Goal: Task Accomplishment & Management: Use online tool/utility

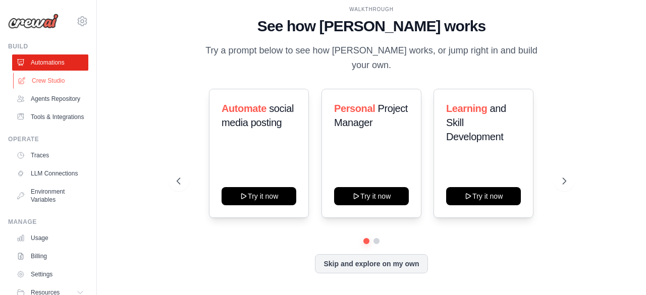
click at [56, 81] on link "Crew Studio" at bounding box center [51, 81] width 76 height 16
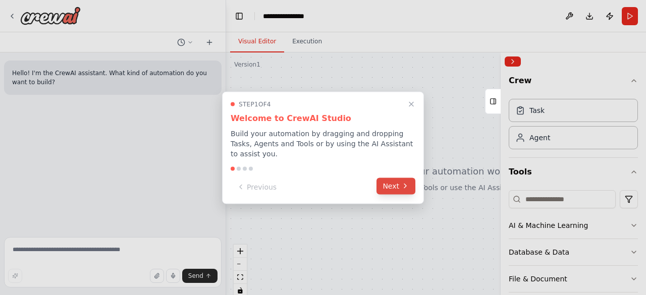
click at [408, 183] on icon at bounding box center [405, 186] width 8 height 8
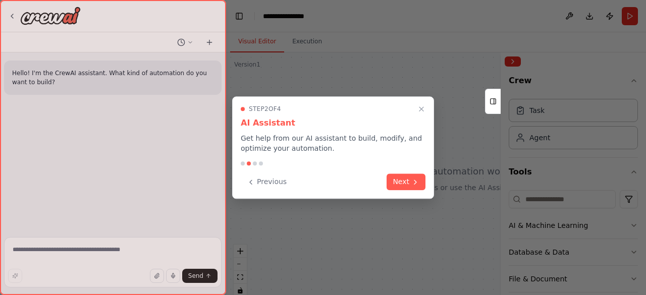
click at [408, 183] on button "Next" at bounding box center [406, 182] width 39 height 17
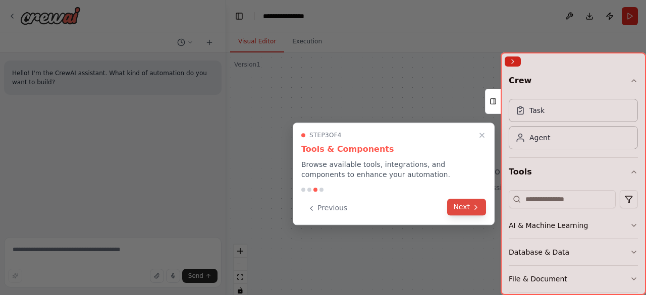
click at [461, 206] on button "Next" at bounding box center [466, 207] width 39 height 17
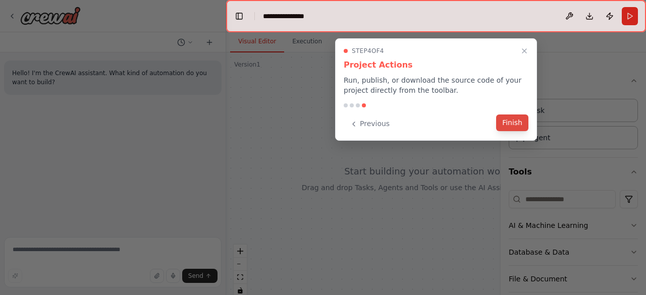
click at [521, 116] on button "Finish" at bounding box center [512, 123] width 32 height 17
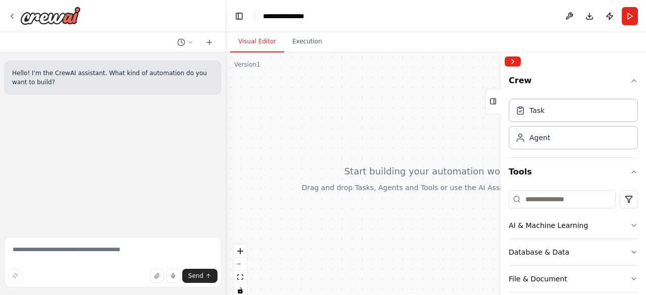
scroll to position [118, 0]
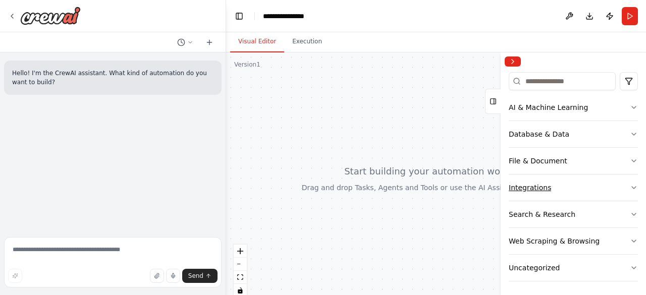
click at [630, 186] on icon "button" at bounding box center [634, 188] width 8 height 8
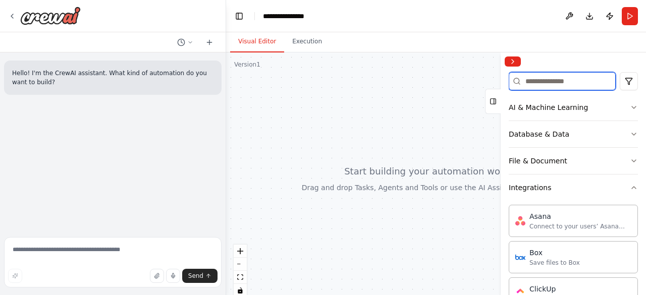
click at [569, 81] on input at bounding box center [562, 81] width 107 height 18
click at [606, 189] on button "Integrations" at bounding box center [573, 188] width 129 height 26
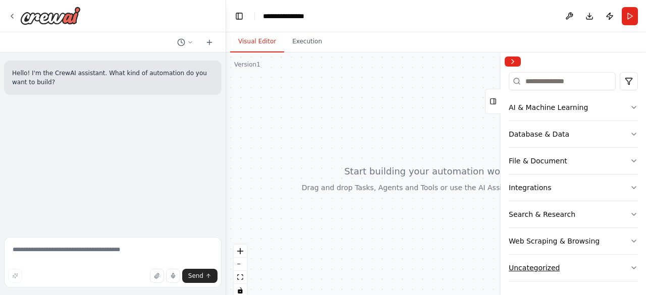
click at [587, 263] on button "Uncategorized" at bounding box center [573, 268] width 129 height 26
click at [551, 80] on input at bounding box center [562, 81] width 107 height 18
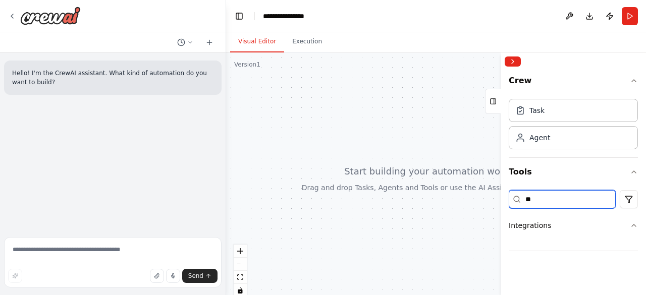
scroll to position [0, 0]
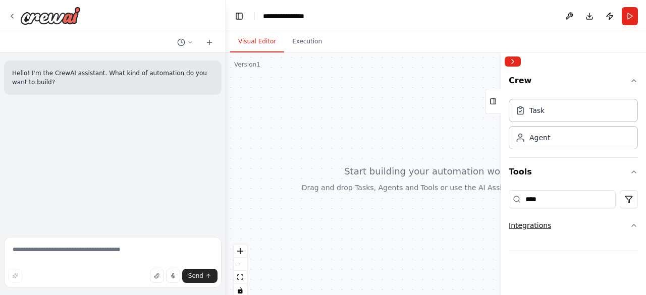
click at [541, 226] on div "Integrations" at bounding box center [530, 226] width 42 height 10
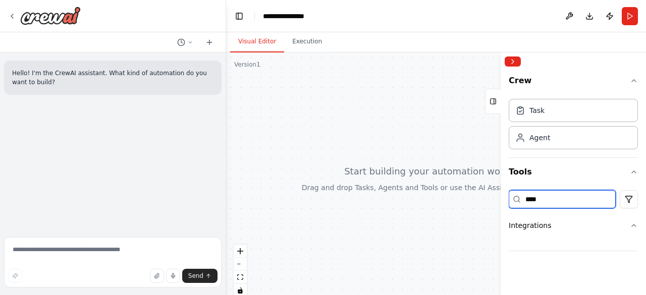
click at [542, 201] on input "****" at bounding box center [562, 199] width 107 height 18
type input "*"
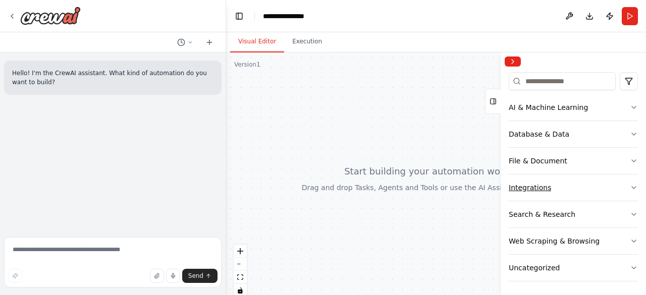
click at [550, 190] on button "Integrations" at bounding box center [573, 188] width 129 height 26
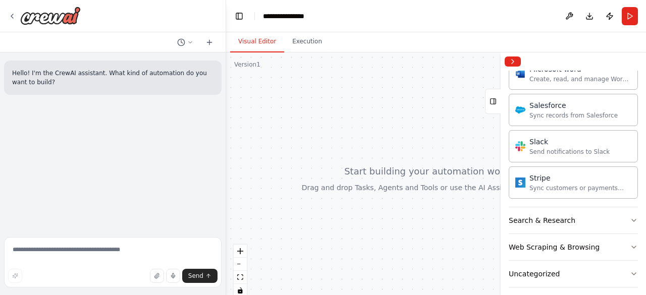
scroll to position [739, 0]
click at [40, 251] on textarea at bounding box center [113, 262] width 218 height 50
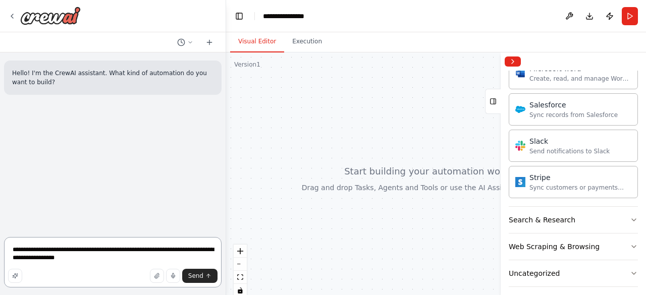
type textarea "**********"
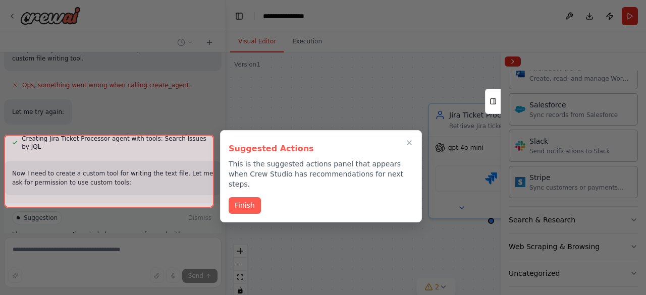
scroll to position [566, 0]
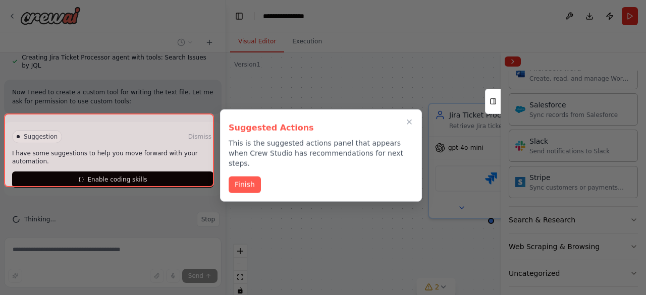
click at [157, 167] on div at bounding box center [109, 150] width 210 height 73
click at [248, 178] on button "Finish" at bounding box center [245, 184] width 32 height 17
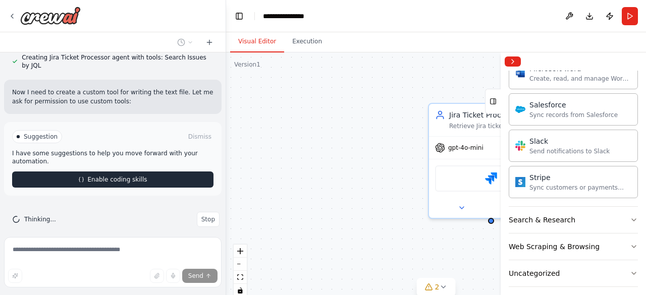
click at [175, 172] on button "Enable coding skills" at bounding box center [112, 180] width 201 height 16
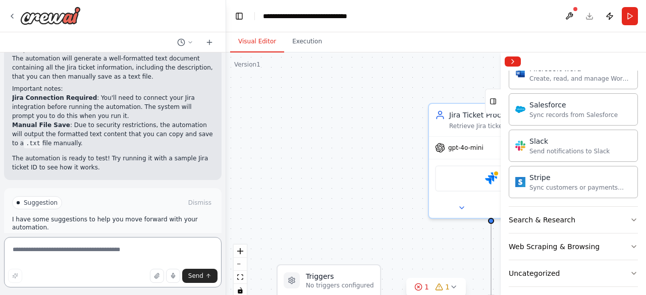
scroll to position [1571, 0]
click at [196, 196] on button "Dismiss" at bounding box center [199, 201] width 27 height 10
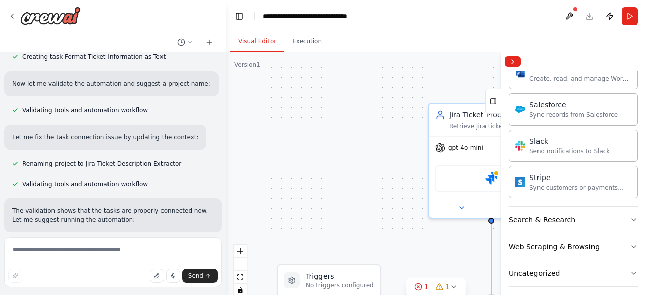
scroll to position [1433, 0]
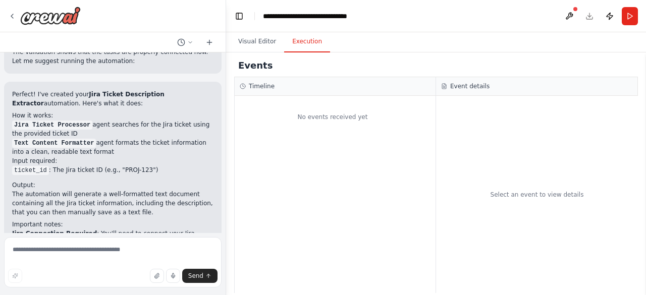
click at [308, 46] on button "Execution" at bounding box center [307, 41] width 46 height 21
click at [629, 13] on button "Run" at bounding box center [630, 16] width 16 height 18
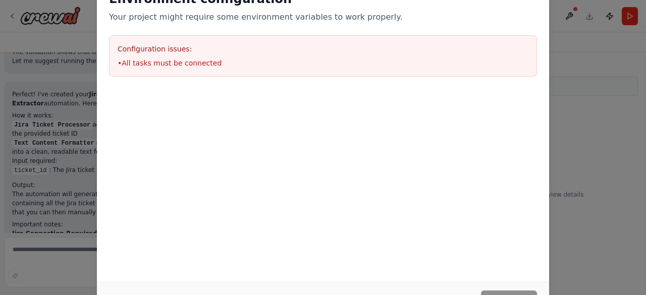
click at [277, 49] on h3 "Configuration issues:" at bounding box center [323, 49] width 411 height 10
click at [580, 42] on div "Environment configuration Your project might require some environment variables…" at bounding box center [323, 147] width 646 height 295
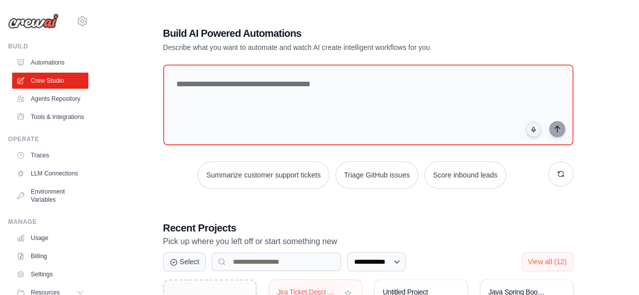
click at [318, 291] on div "Jira Ticket Description Extractor" at bounding box center [307, 292] width 61 height 9
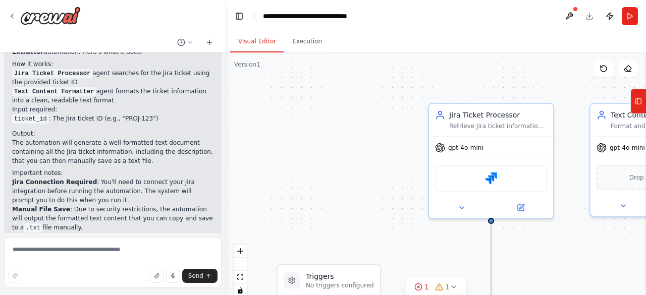
scroll to position [1489, 0]
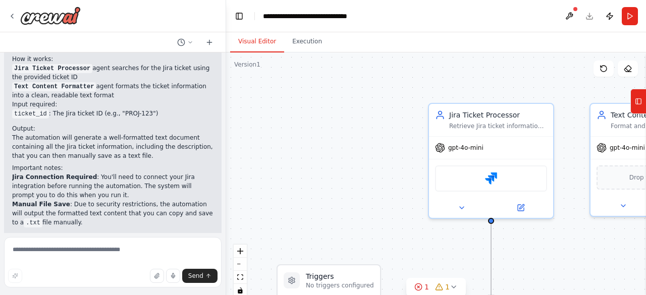
click at [589, 15] on header "**********" at bounding box center [436, 16] width 420 height 32
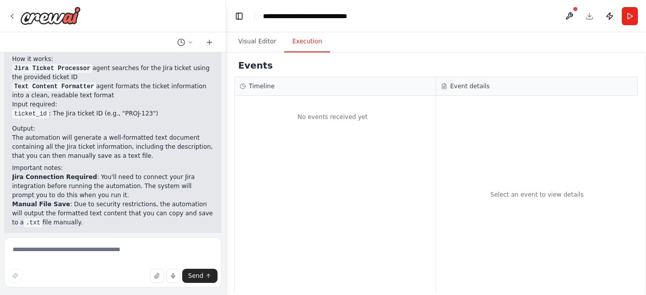
click at [306, 45] on button "Execution" at bounding box center [307, 41] width 46 height 21
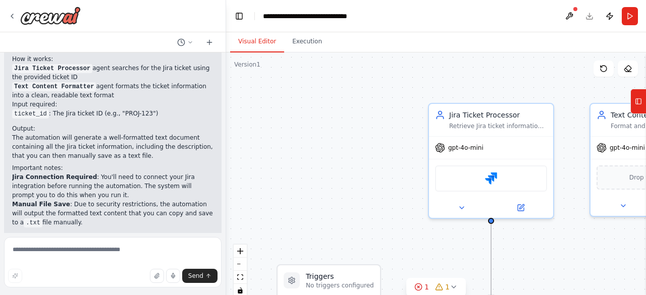
click at [264, 42] on button "Visual Editor" at bounding box center [257, 41] width 54 height 21
click at [589, 17] on header "**********" at bounding box center [436, 16] width 420 height 32
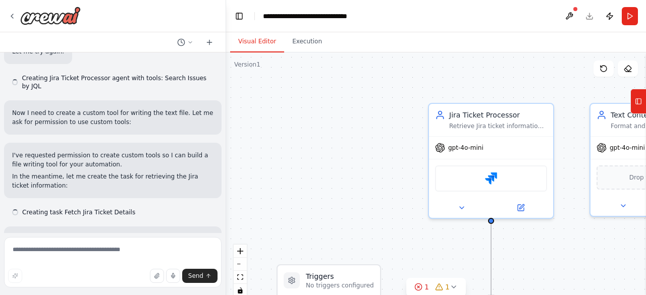
click at [589, 15] on header "**********" at bounding box center [436, 16] width 420 height 32
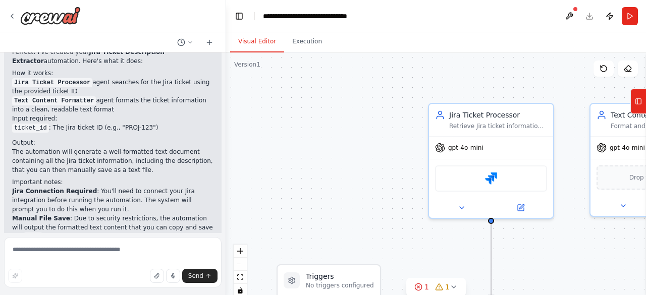
scroll to position [1489, 0]
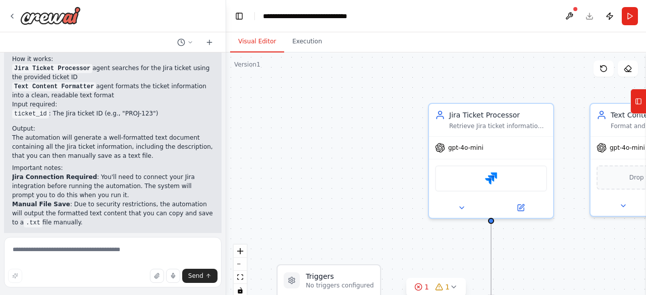
click at [589, 15] on header "**********" at bounding box center [436, 16] width 420 height 32
click at [603, 73] on button at bounding box center [604, 69] width 20 height 16
click at [568, 18] on button at bounding box center [569, 16] width 16 height 18
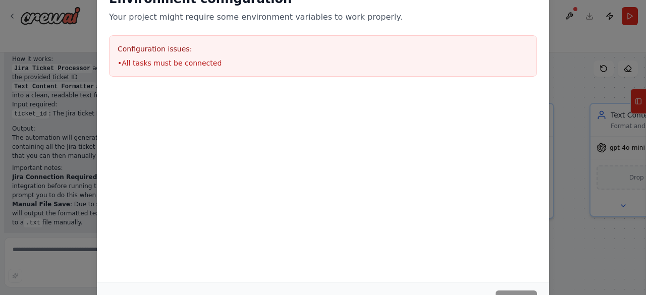
click at [555, 25] on div "Environment configuration Your project might require some environment variables…" at bounding box center [323, 147] width 646 height 295
click at [81, 93] on div "Environment configuration Your project might require some environment variables…" at bounding box center [323, 147] width 646 height 295
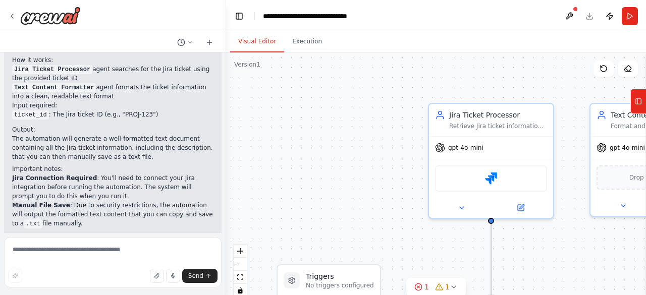
scroll to position [1489, 0]
click at [49, 254] on textarea at bounding box center [113, 262] width 218 height 50
type textarea "**********"
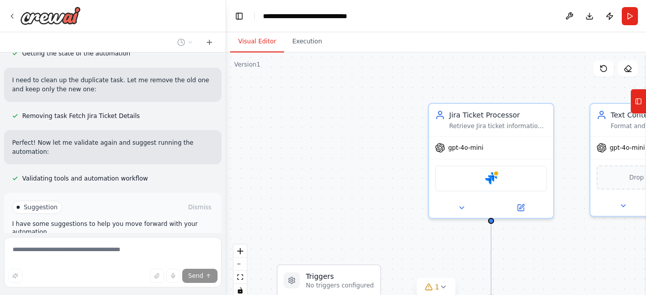
scroll to position [2314, 0]
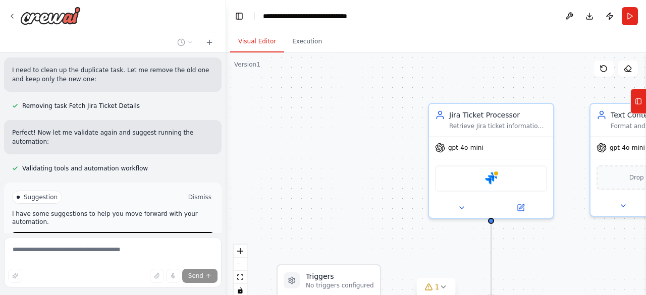
click at [191, 192] on button "Dismiss" at bounding box center [199, 197] width 27 height 10
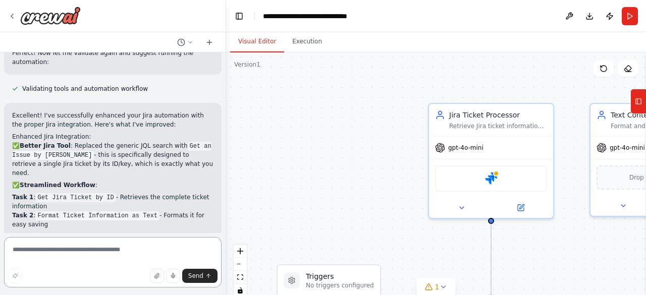
scroll to position [2386, 0]
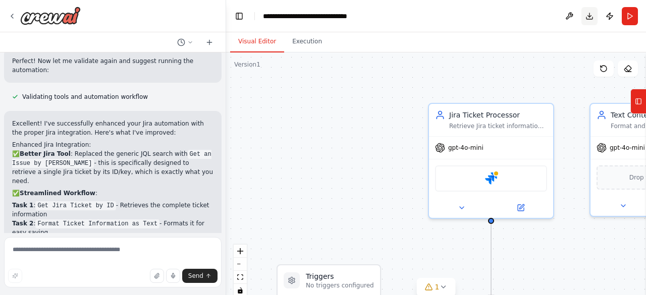
click at [585, 17] on button "Download" at bounding box center [590, 16] width 16 height 18
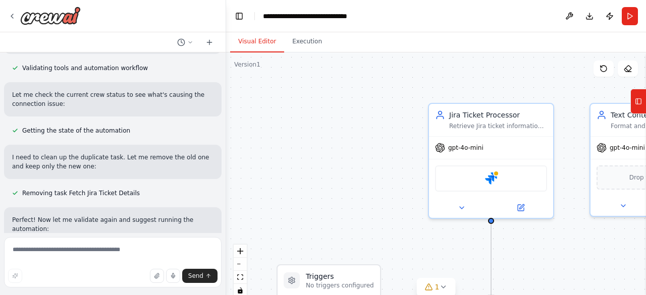
click at [222, 219] on div at bounding box center [224, 147] width 4 height 295
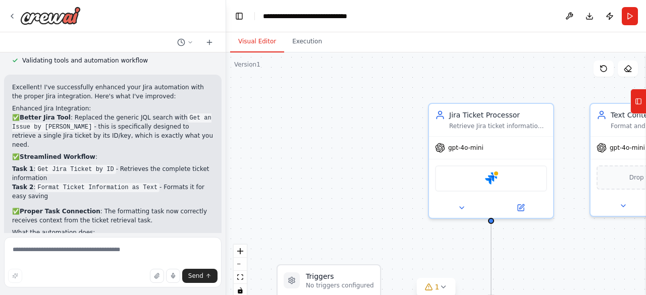
scroll to position [2442, 0]
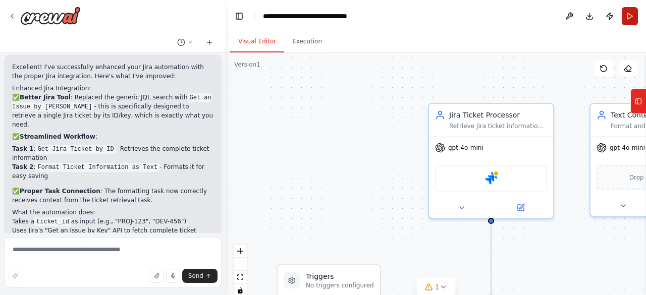
click at [634, 16] on button "Run" at bounding box center [630, 16] width 16 height 18
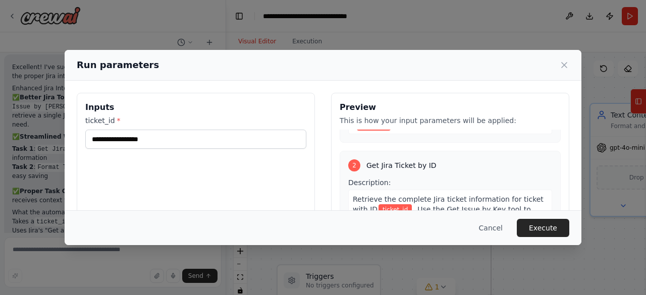
scroll to position [0, 0]
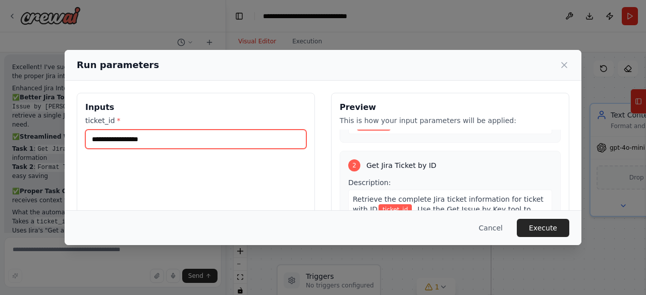
click at [192, 139] on input "ticket_id *" at bounding box center [195, 139] width 221 height 19
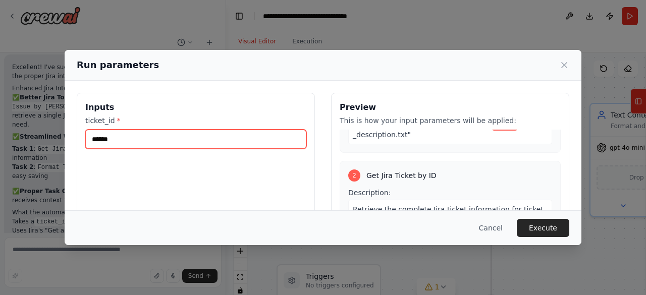
scroll to position [162, 0]
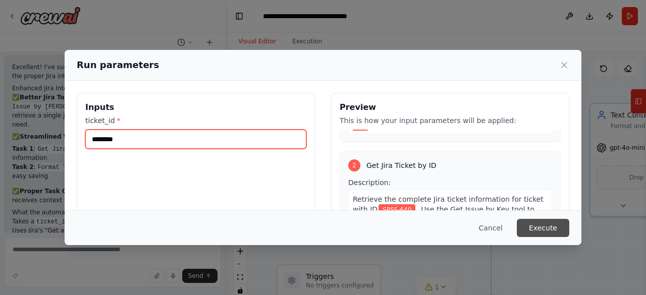
type input "********"
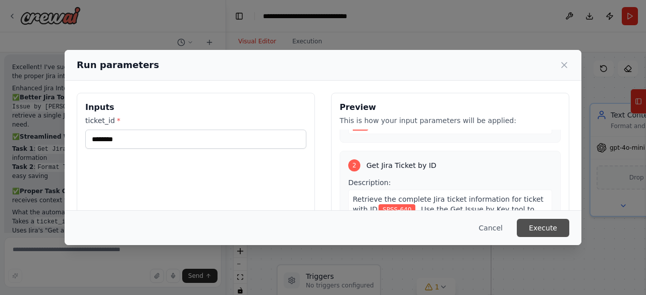
click at [555, 224] on button "Execute" at bounding box center [543, 228] width 53 height 18
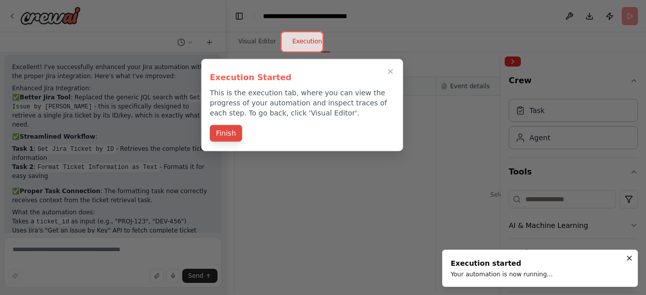
click at [226, 134] on button "Finish" at bounding box center [226, 133] width 32 height 17
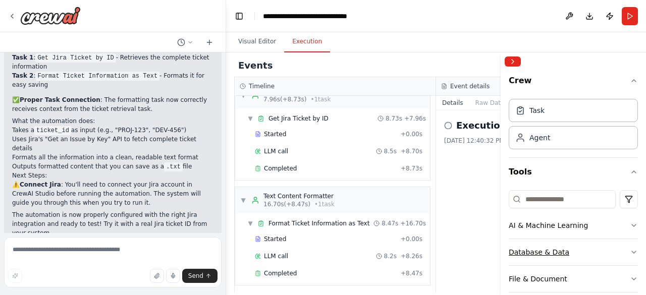
scroll to position [2548, 0]
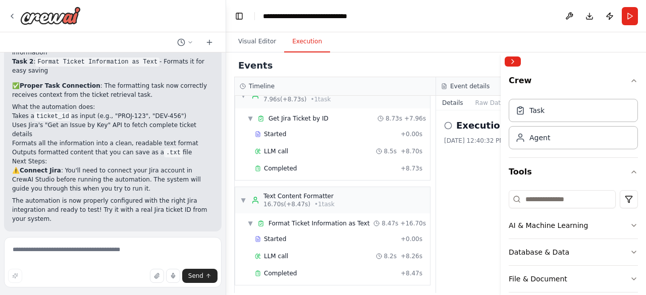
click at [125, 293] on span "Improve automation" at bounding box center [117, 297] width 62 height 8
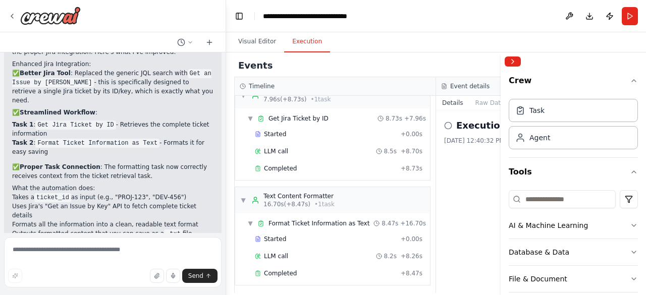
scroll to position [2506, 0]
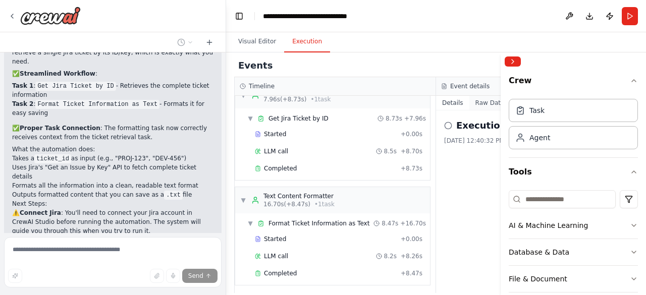
click at [482, 104] on button "Raw Data" at bounding box center [490, 103] width 41 height 14
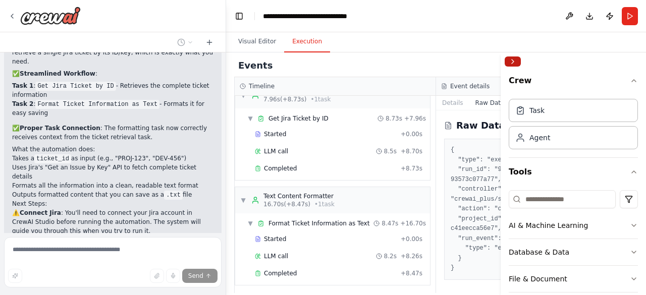
click at [510, 64] on button "Collapse right sidebar" at bounding box center [513, 62] width 16 height 10
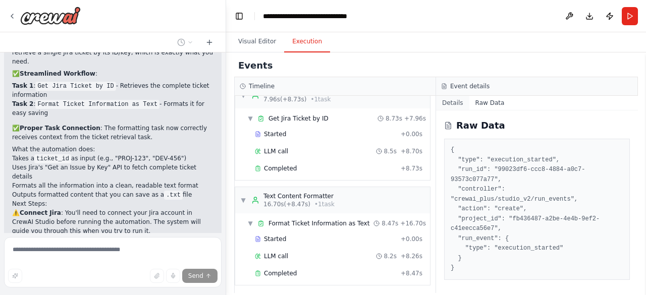
click at [453, 102] on button "Details" at bounding box center [452, 103] width 33 height 14
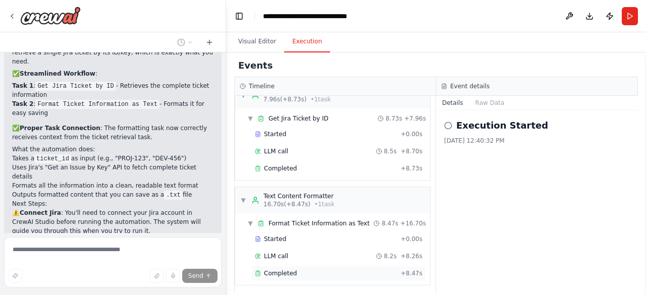
click at [268, 270] on span "Completed" at bounding box center [280, 274] width 33 height 8
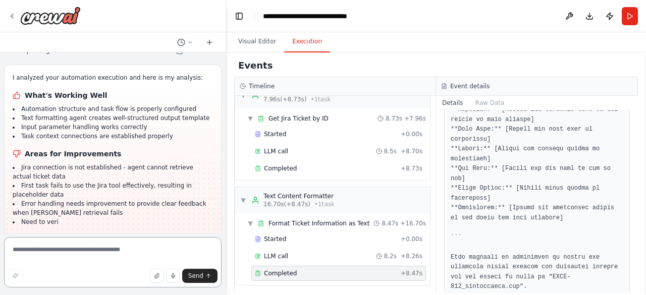
scroll to position [2838, 0]
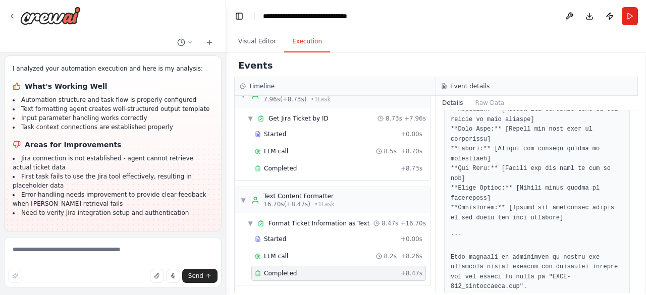
click at [199, 250] on button "Dismiss" at bounding box center [199, 255] width 27 height 10
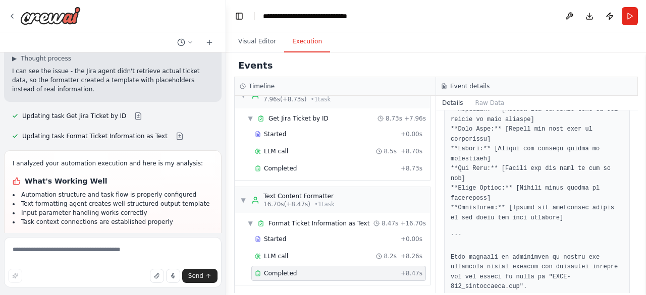
scroll to position [2757, 0]
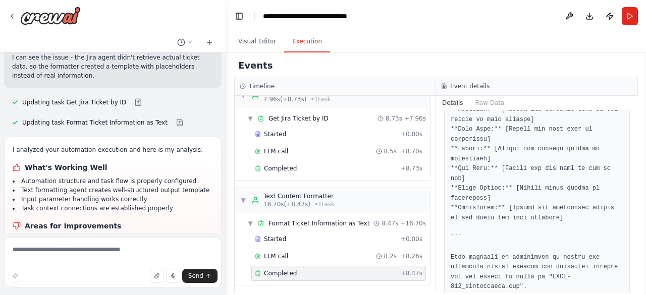
click at [222, 229] on div at bounding box center [224, 147] width 4 height 295
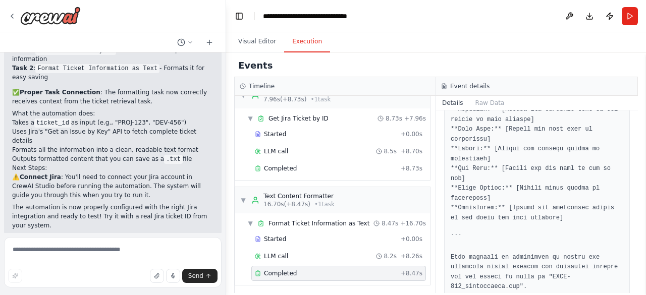
scroll to position [2700, 0]
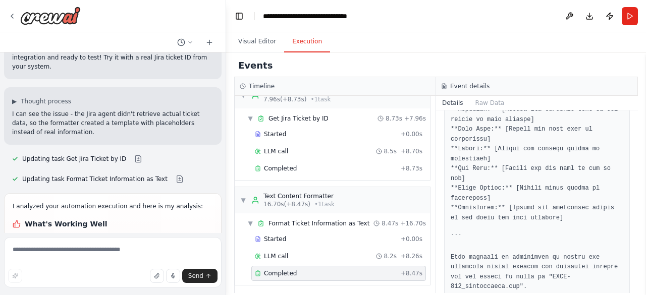
drag, startPoint x: 28, startPoint y: 194, endPoint x: 70, endPoint y: 221, distance: 49.0
click at [70, 221] on div "I analyzed your automation execution and here is my analysis: What's Working We…" at bounding box center [113, 278] width 200 height 153
click at [24, 278] on h1 "Areas for Improvements" at bounding box center [113, 283] width 200 height 10
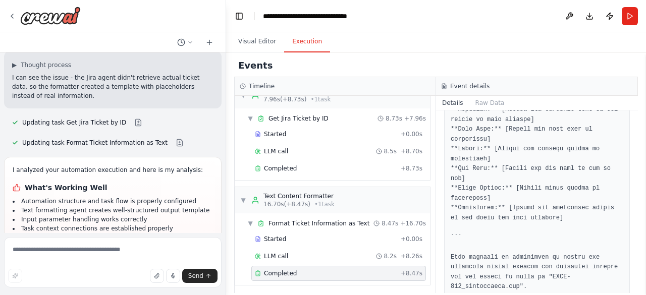
scroll to position [2757, 0]
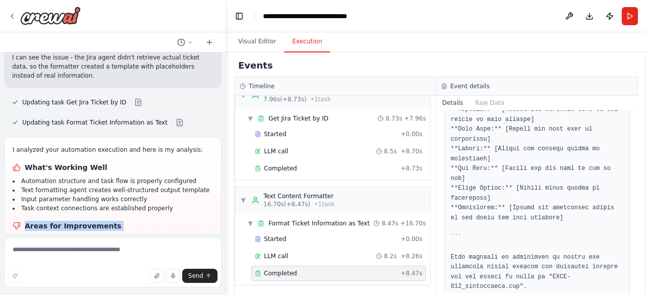
drag, startPoint x: 24, startPoint y: 196, endPoint x: 188, endPoint y: 227, distance: 166.8
click at [188, 227] on div "Hello! I'm the CrewAI assistant. What kind of automation do you want to build? …" at bounding box center [113, 143] width 226 height 181
copy div "Areas for Improvements Jira connection is not established - agent cannot retrie…"
click at [139, 255] on textarea at bounding box center [113, 262] width 218 height 50
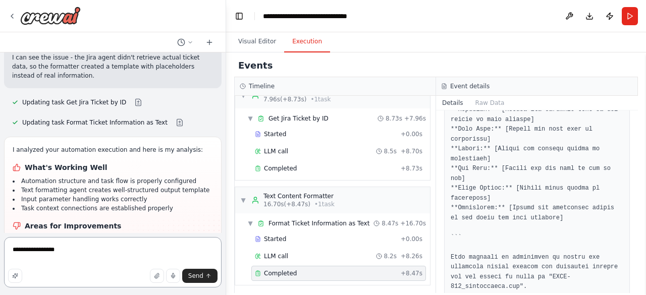
paste textarea "**********"
type textarea "**********"
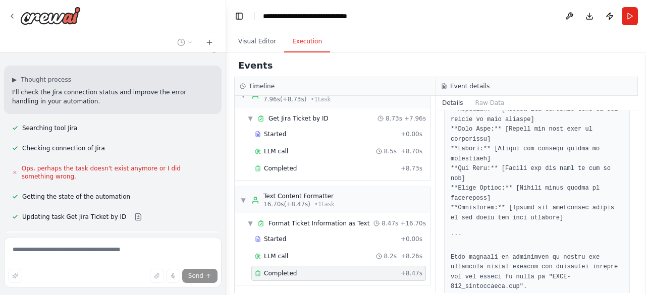
scroll to position [3129, 0]
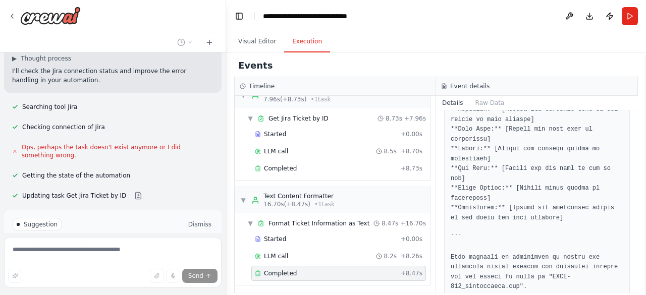
click at [196, 220] on button "Dismiss" at bounding box center [199, 225] width 27 height 10
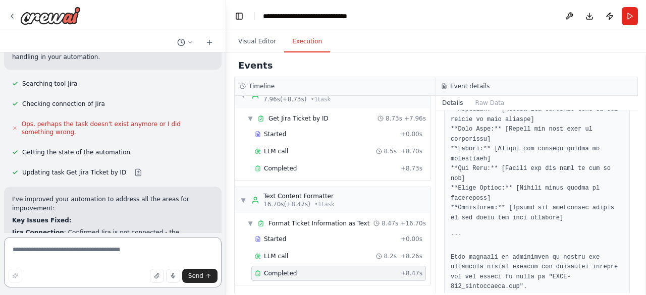
scroll to position [3138, 0]
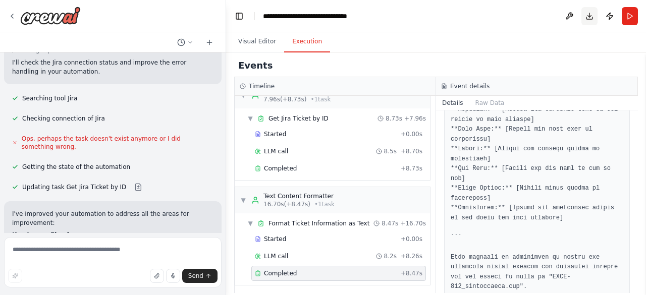
click at [589, 18] on button "Download" at bounding box center [590, 16] width 16 height 18
click at [111, 248] on textarea at bounding box center [113, 262] width 218 height 50
type textarea "**********"
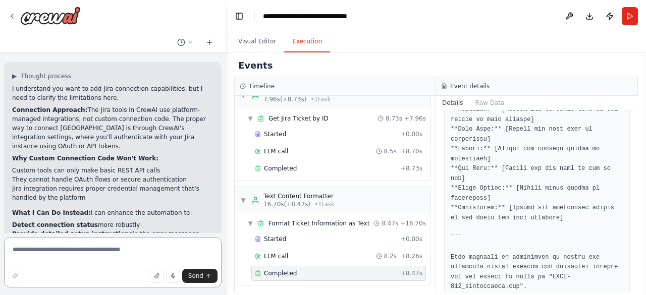
scroll to position [3593, 0]
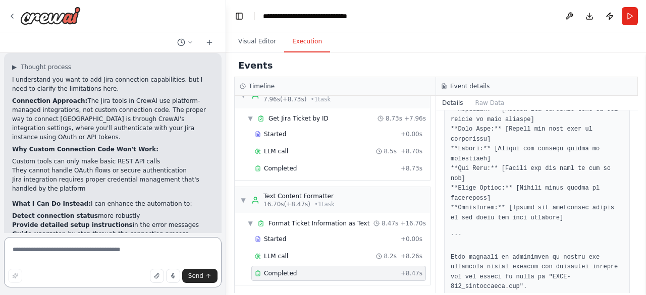
click at [222, 55] on div at bounding box center [224, 147] width 4 height 295
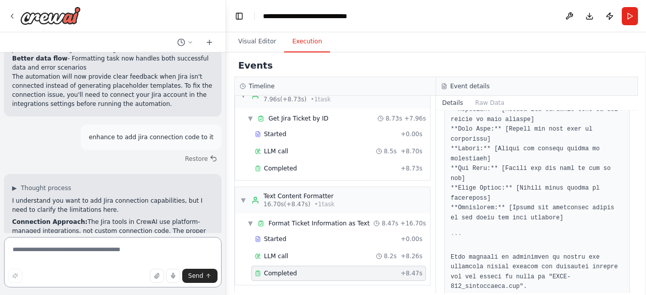
scroll to position [3452, 0]
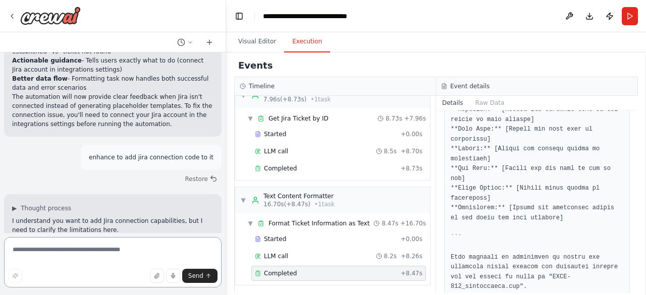
click at [223, 229] on div at bounding box center [224, 147] width 4 height 295
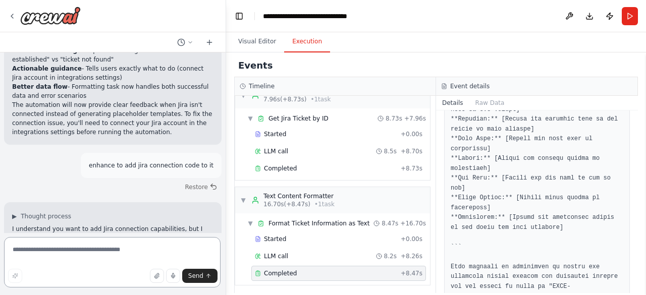
scroll to position [421, 0]
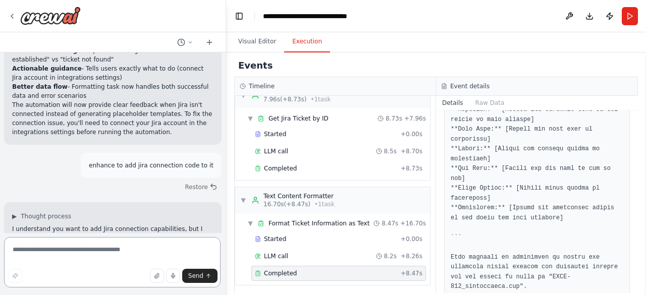
click at [227, 230] on div "Hello! I'm the CrewAI assistant. What kind of automation do you want to build? …" at bounding box center [323, 147] width 646 height 295
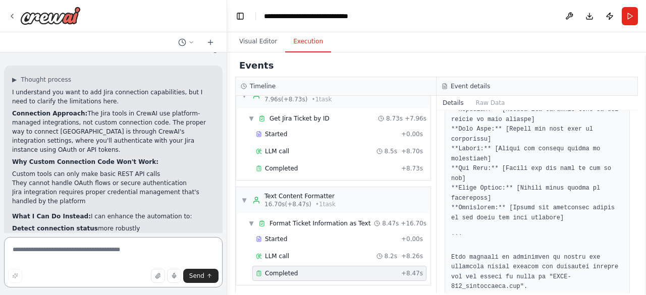
scroll to position [3585, 0]
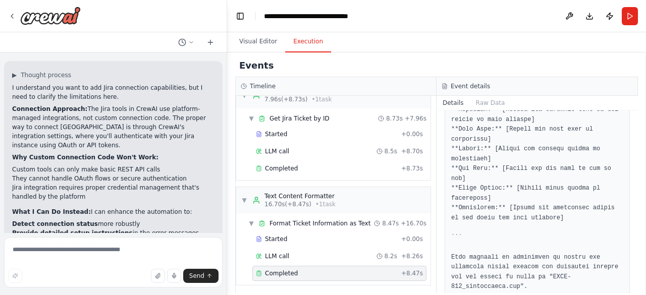
drag, startPoint x: 13, startPoint y: 215, endPoint x: 78, endPoint y: 214, distance: 64.6
copy p "custom connection code"
click at [79, 252] on textarea at bounding box center [113, 262] width 219 height 50
paste textarea "**********"
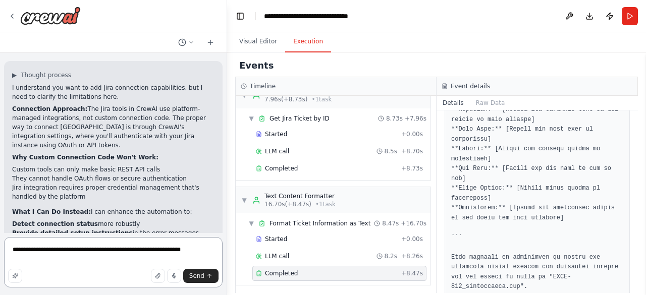
type textarea "**********"
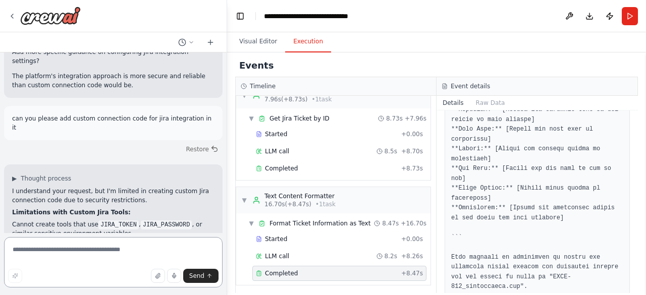
scroll to position [3852, 0]
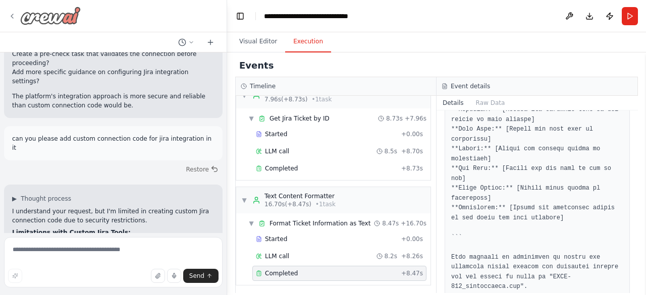
click at [10, 16] on icon at bounding box center [12, 16] width 8 height 8
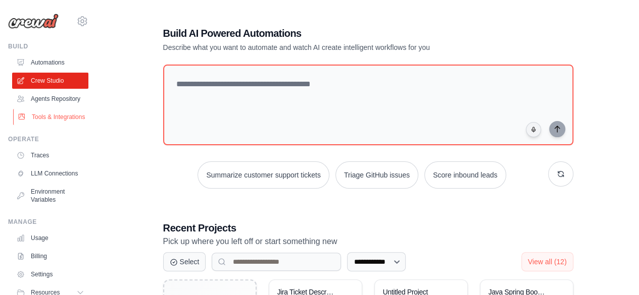
click at [39, 125] on link "Tools & Integrations" at bounding box center [51, 117] width 76 height 16
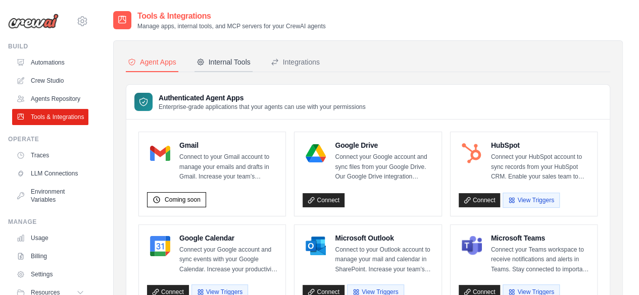
click at [229, 61] on div "Internal Tools" at bounding box center [223, 62] width 54 height 10
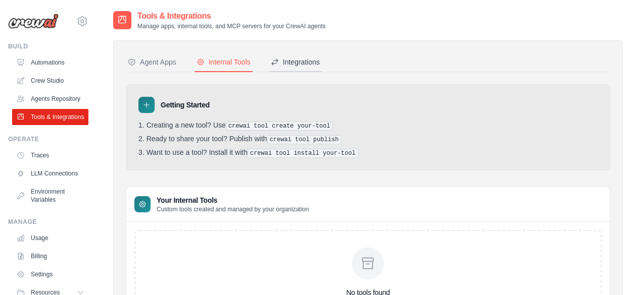
click at [309, 55] on button "Integrations" at bounding box center [295, 62] width 53 height 19
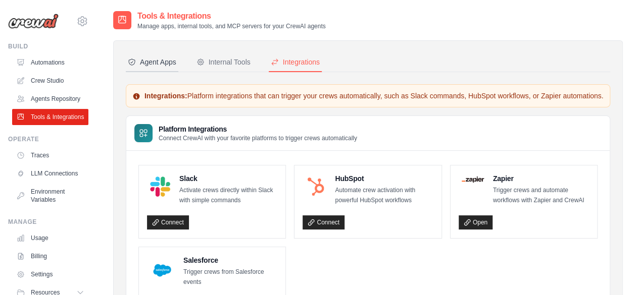
click at [155, 64] on div "Agent Apps" at bounding box center [152, 62] width 48 height 10
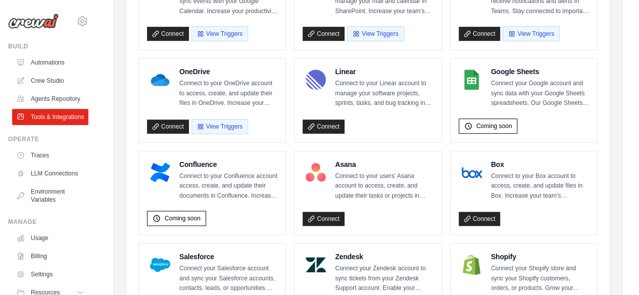
scroll to position [517, 0]
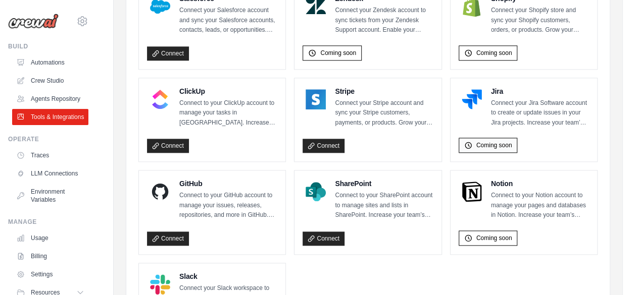
click at [498, 141] on span "Coming soon" at bounding box center [494, 145] width 36 height 8
